Goal: Information Seeking & Learning: Learn about a topic

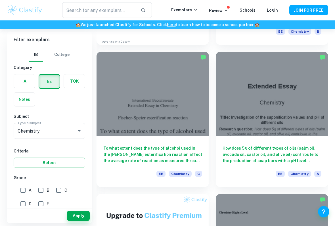
scroll to position [305, 0]
click at [107, 123] on div at bounding box center [153, 94] width 113 height 84
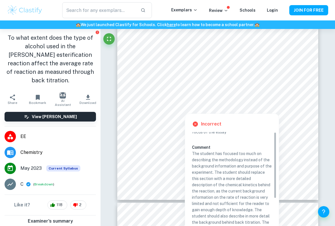
scroll to position [41, 0]
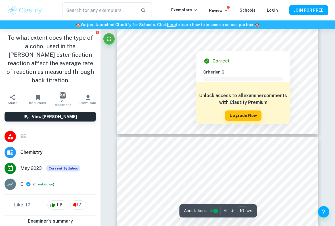
type input "11"
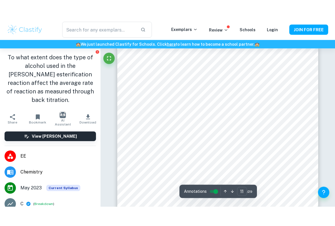
scroll to position [3029, 0]
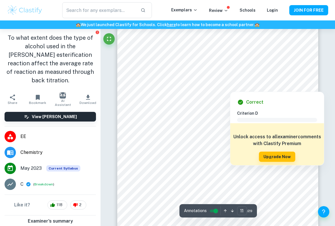
click at [306, 87] on div at bounding box center [304, 86] width 7 height 8
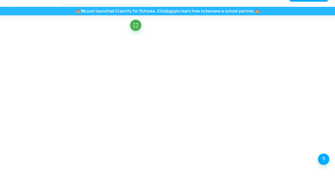
scroll to position [1494, 0]
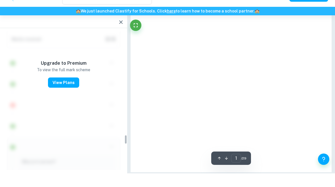
type input "11"
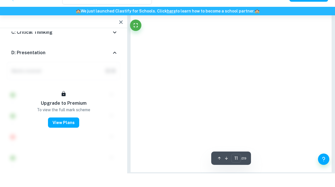
scroll to position [3008, 0]
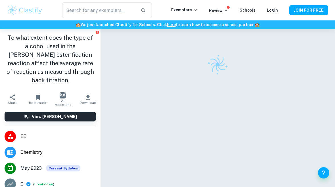
scroll to position [11, 0]
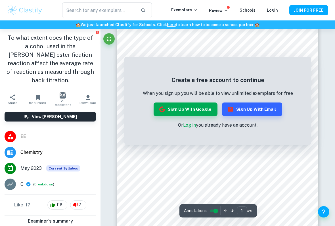
scroll to position [23, 0]
click at [192, 126] on link "Log in" at bounding box center [189, 125] width 13 height 5
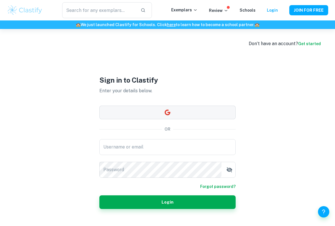
click at [191, 117] on button "button" at bounding box center [168, 113] width 136 height 14
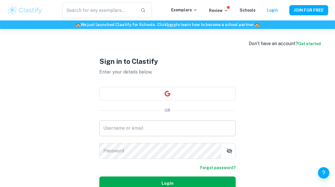
click at [171, 131] on input "Username or email" at bounding box center [168, 129] width 136 height 16
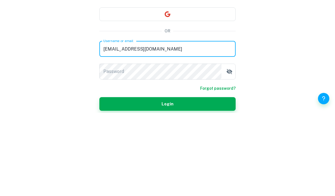
type input "[EMAIL_ADDRESS][DOMAIN_NAME]"
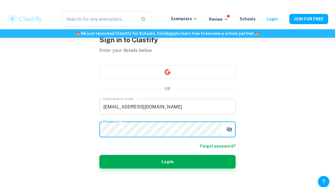
scroll to position [22, 0]
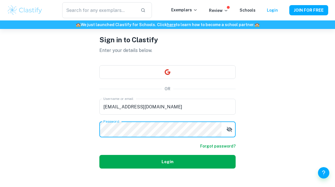
click at [193, 168] on button "Login" at bounding box center [168, 162] width 136 height 14
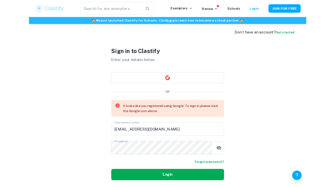
scroll to position [0, 0]
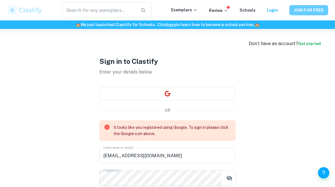
click at [321, 11] on button "JOIN FOR FREE" at bounding box center [309, 10] width 39 height 10
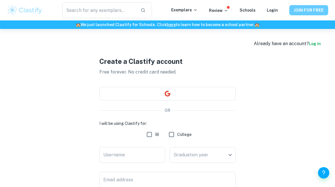
click at [322, 13] on button "JOIN FOR FREE" at bounding box center [309, 10] width 39 height 10
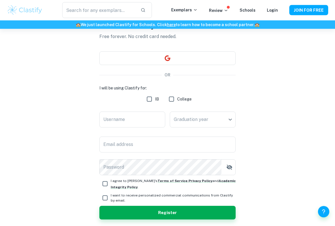
click at [154, 96] on input "IB" at bounding box center [149, 99] width 11 height 11
checkbox input "true"
click at [158, 116] on input "Username" at bounding box center [133, 120] width 66 height 16
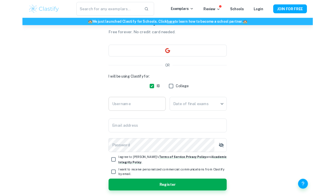
scroll to position [35, 0]
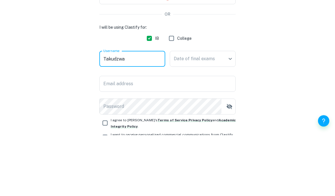
type input "Takudzwa"
click at [233, 64] on body "We value your privacy We use cookies to enhance your browsing experience, serve…" at bounding box center [167, 92] width 335 height 196
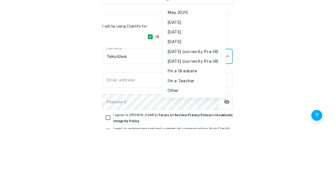
scroll to position [95, 0]
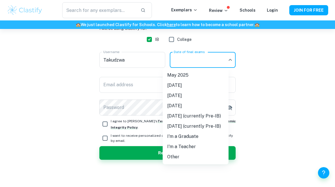
click at [205, 108] on li "[DATE]" at bounding box center [196, 106] width 66 height 10
type input "N26"
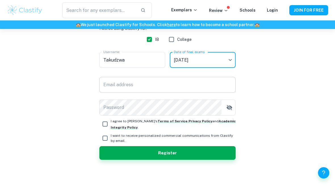
click at [212, 87] on input "Email address" at bounding box center [168, 85] width 136 height 16
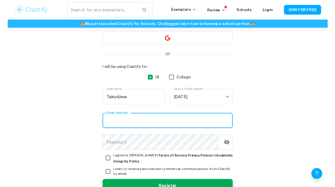
scroll to position [48, 0]
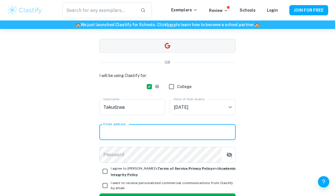
click at [225, 47] on button "button" at bounding box center [168, 46] width 136 height 14
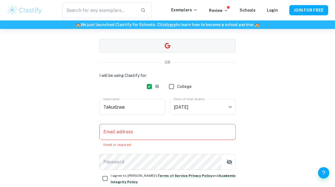
scroll to position [48, 0]
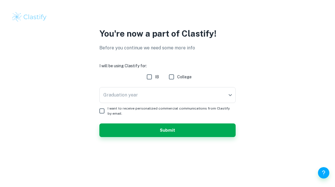
click at [145, 84] on form "I will be using Clastify for: IB College Graduation year ​ Graduation year I wa…" at bounding box center [168, 100] width 136 height 74
click at [151, 73] on input "IB" at bounding box center [149, 76] width 11 height 11
checkbox input "true"
click at [191, 98] on body "We value your privacy We use cookies to enhance your browsing experience, serve…" at bounding box center [167, 93] width 335 height 187
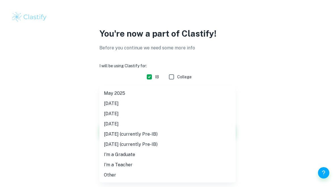
click at [144, 121] on li "November 2026" at bounding box center [168, 124] width 136 height 10
type input "N26"
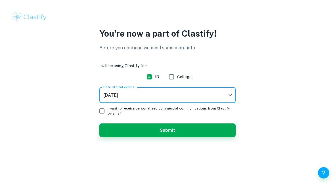
click at [107, 111] on input "I want to receive personalized commercial communications from Clastify by email." at bounding box center [101, 110] width 11 height 11
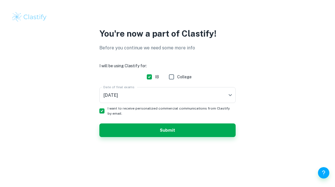
click at [106, 114] on input "I want to receive personalized commercial communications from Clastify by email." at bounding box center [101, 110] width 11 height 11
checkbox input "false"
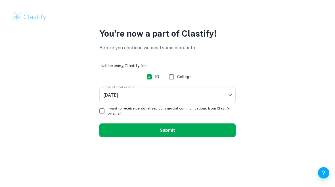
click at [220, 136] on button "Submit" at bounding box center [168, 131] width 136 height 14
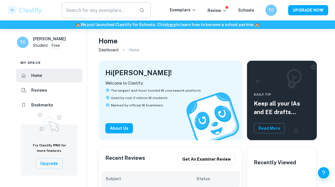
click at [118, 11] on input "text" at bounding box center [98, 10] width 73 height 16
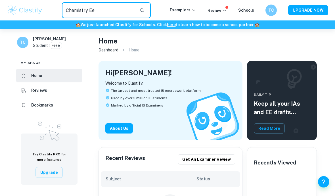
type input "Chemistry Ee"
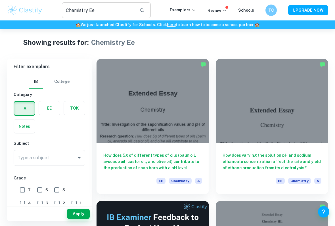
scroll to position [3, 0]
click at [58, 105] on label "button" at bounding box center [49, 108] width 21 height 14
click at [0, 0] on input "radio" at bounding box center [0, 0] width 0 height 0
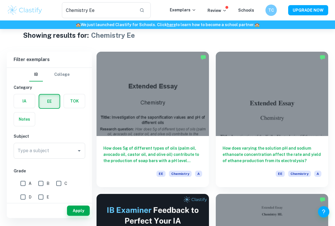
scroll to position [11, 0]
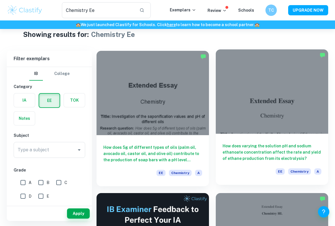
click at [249, 75] on div at bounding box center [272, 91] width 113 height 84
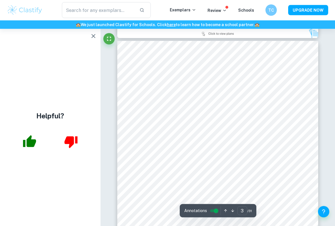
scroll to position [635, 0]
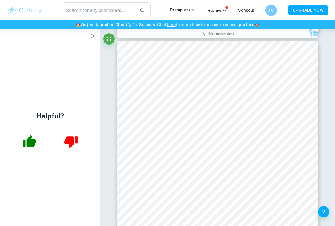
click at [93, 35] on icon "button" at bounding box center [93, 36] width 7 height 7
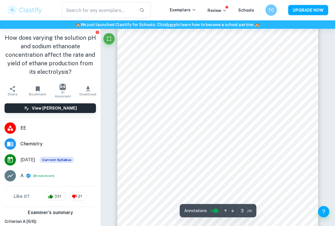
scroll to position [657, 0]
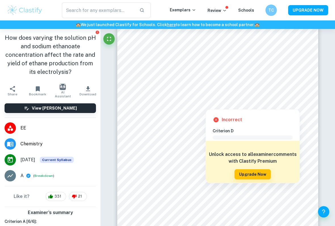
click at [215, 117] on icon at bounding box center [216, 120] width 7 height 7
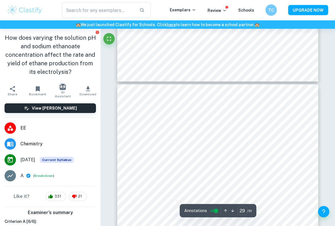
scroll to position [8239, 0]
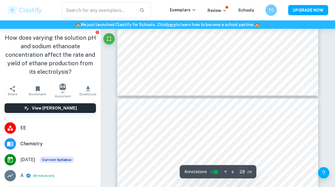
type input "27"
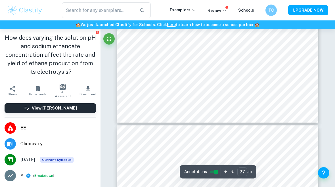
scroll to position [7859, 0]
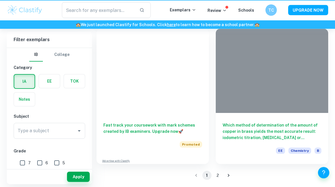
type input "Chemistry Ee"
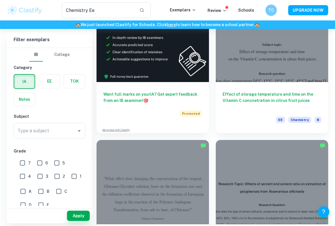
scroll to position [207, 0]
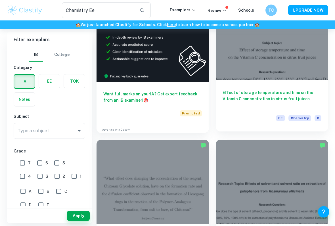
click at [270, 106] on h6 "Effect of storage temperature and time on the Vitamin C concnetration in citrus…" at bounding box center [272, 99] width 99 height 19
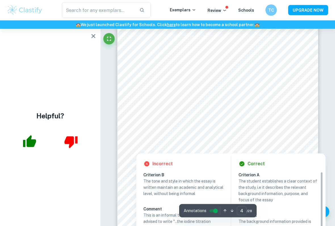
scroll to position [1005, 0]
click at [90, 35] on button "button" at bounding box center [93, 35] width 11 height 11
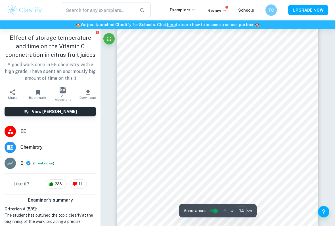
scroll to position [3929, 0]
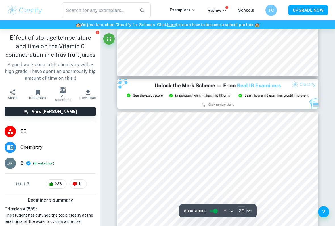
type input "21"
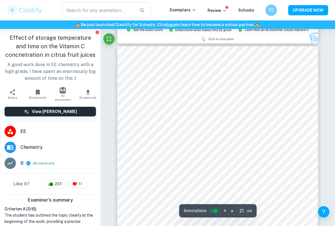
scroll to position [5906, 0]
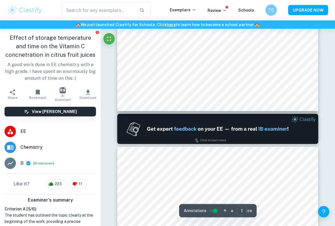
scroll to position [208, 0]
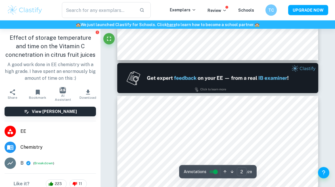
type input "1"
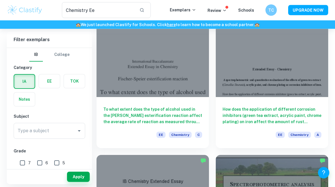
scroll to position [761, 0]
